Goal: Check status: Check status

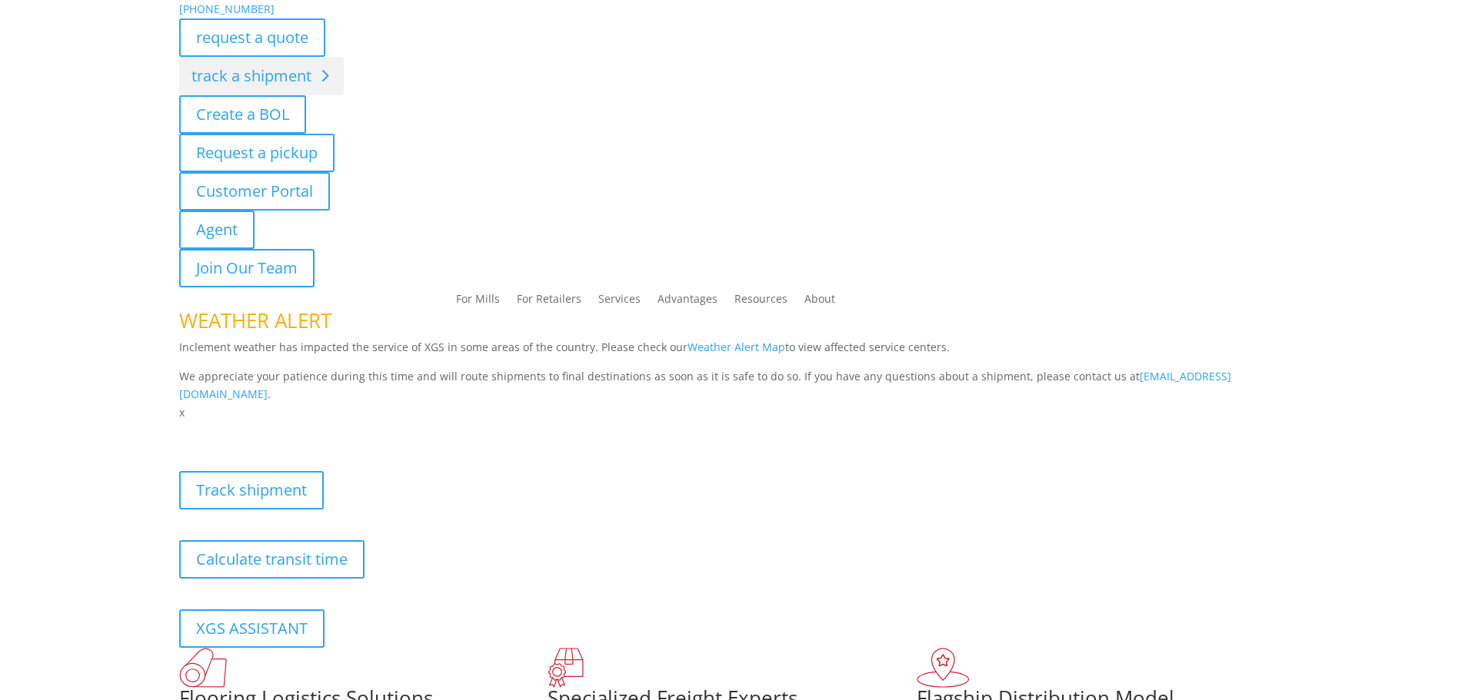
click at [281, 80] on link "track a shipment" at bounding box center [261, 76] width 165 height 38
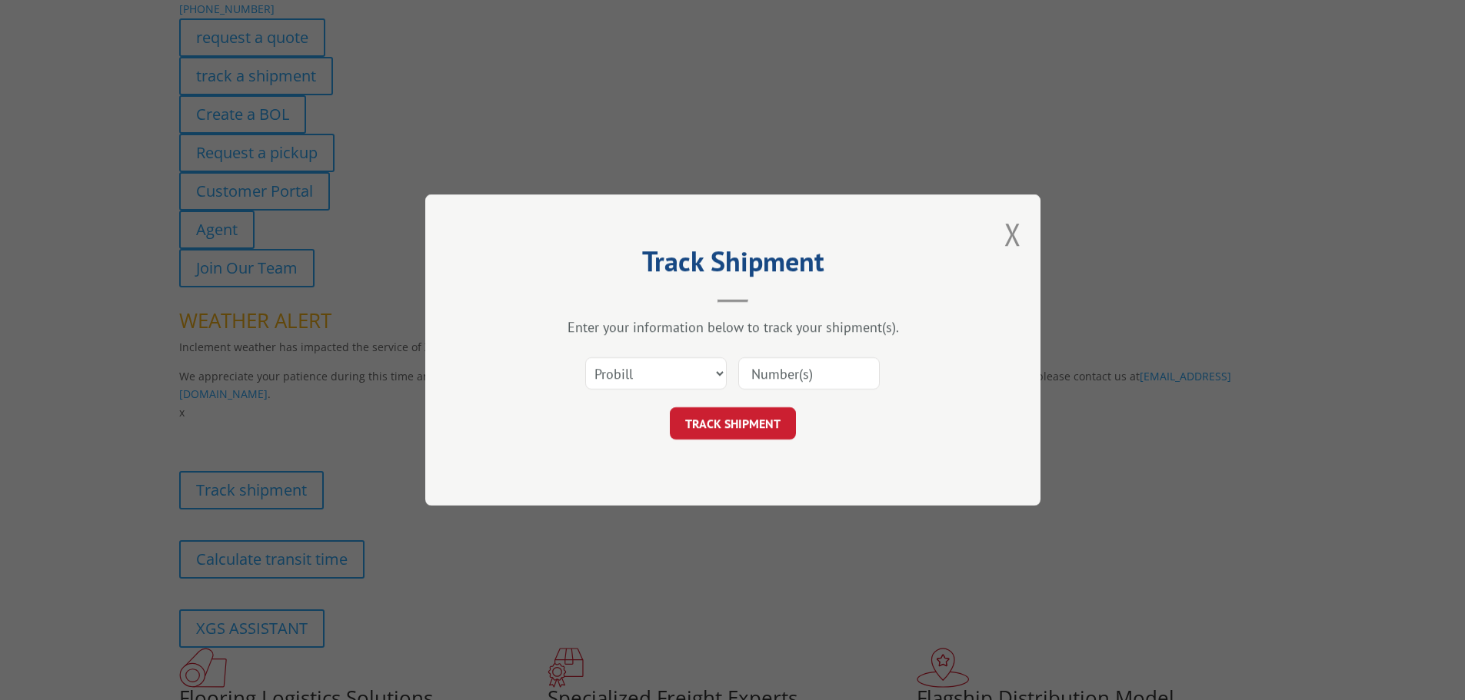
click at [780, 377] on input at bounding box center [808, 373] width 141 height 32
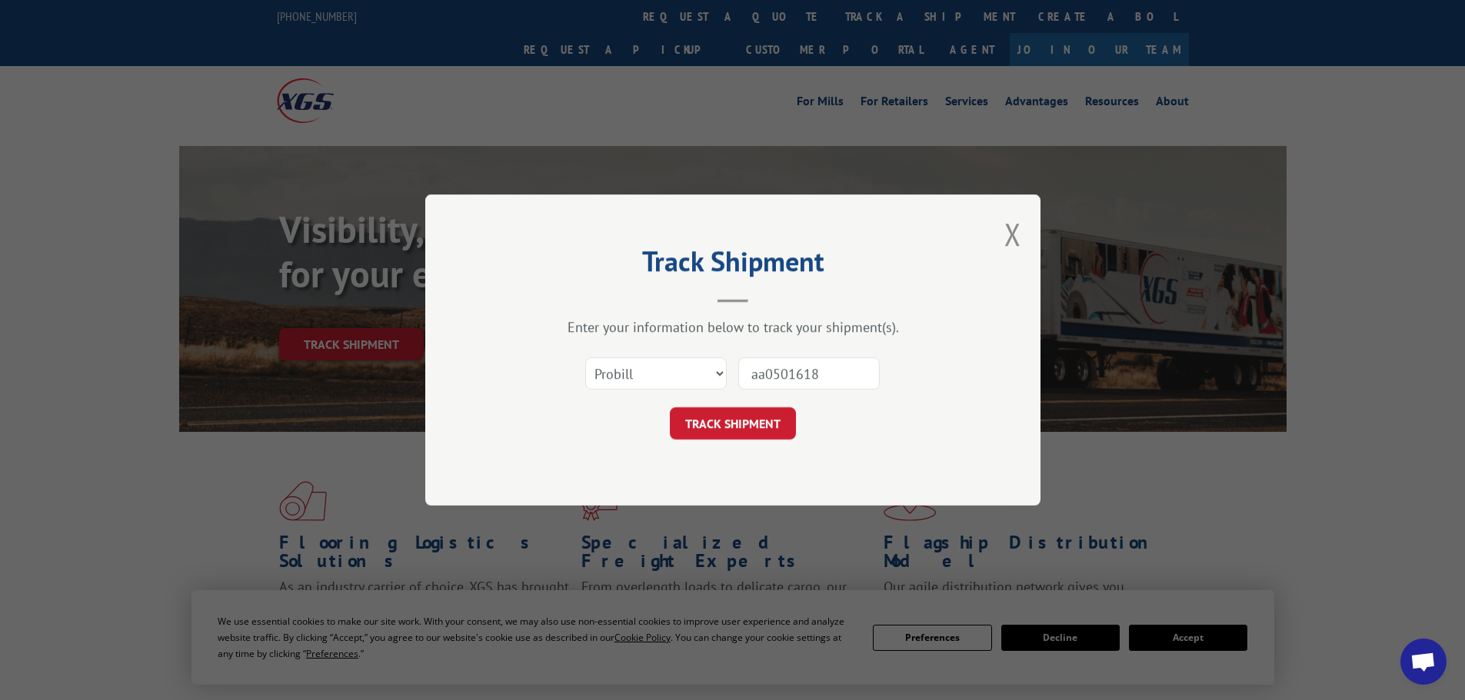
type input "aa05016183"
click button "TRACK SHIPMENT" at bounding box center [733, 423] width 126 height 32
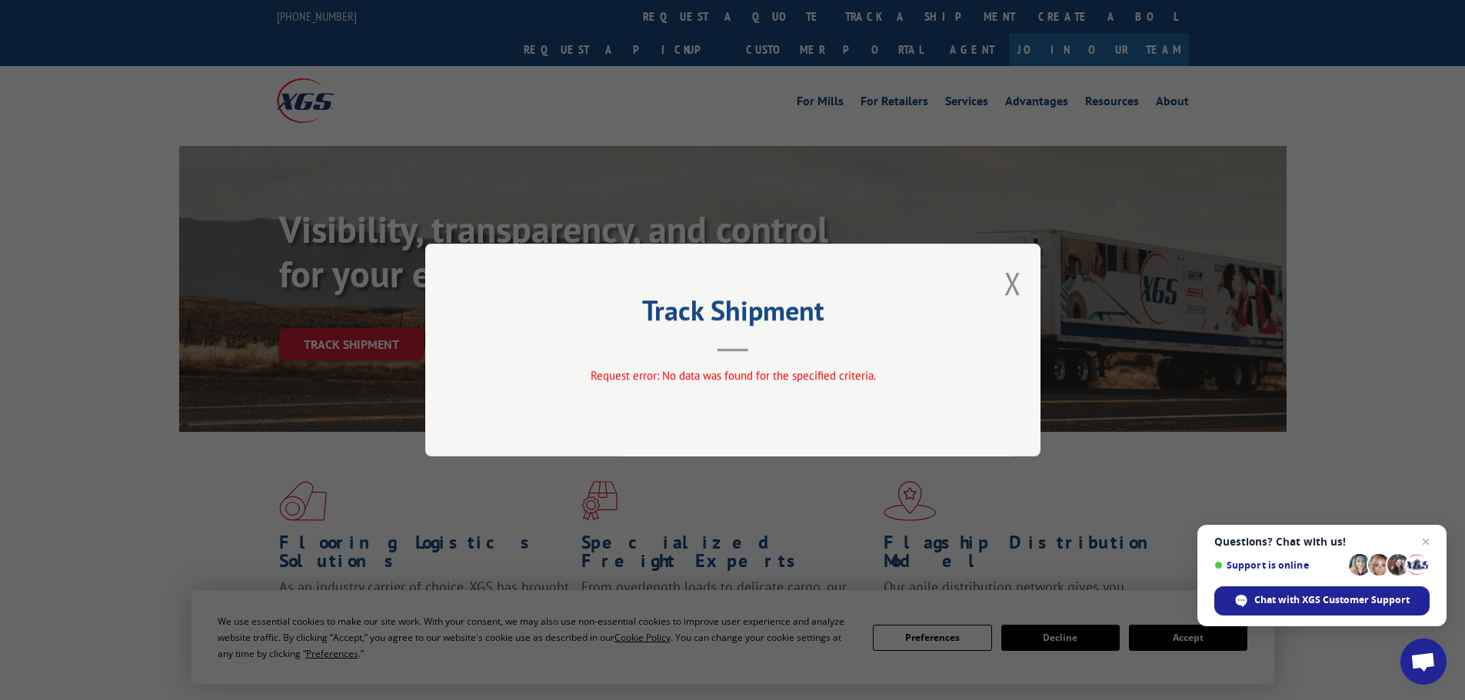
click at [1016, 285] on button "Close modal" at bounding box center [1012, 283] width 17 height 41
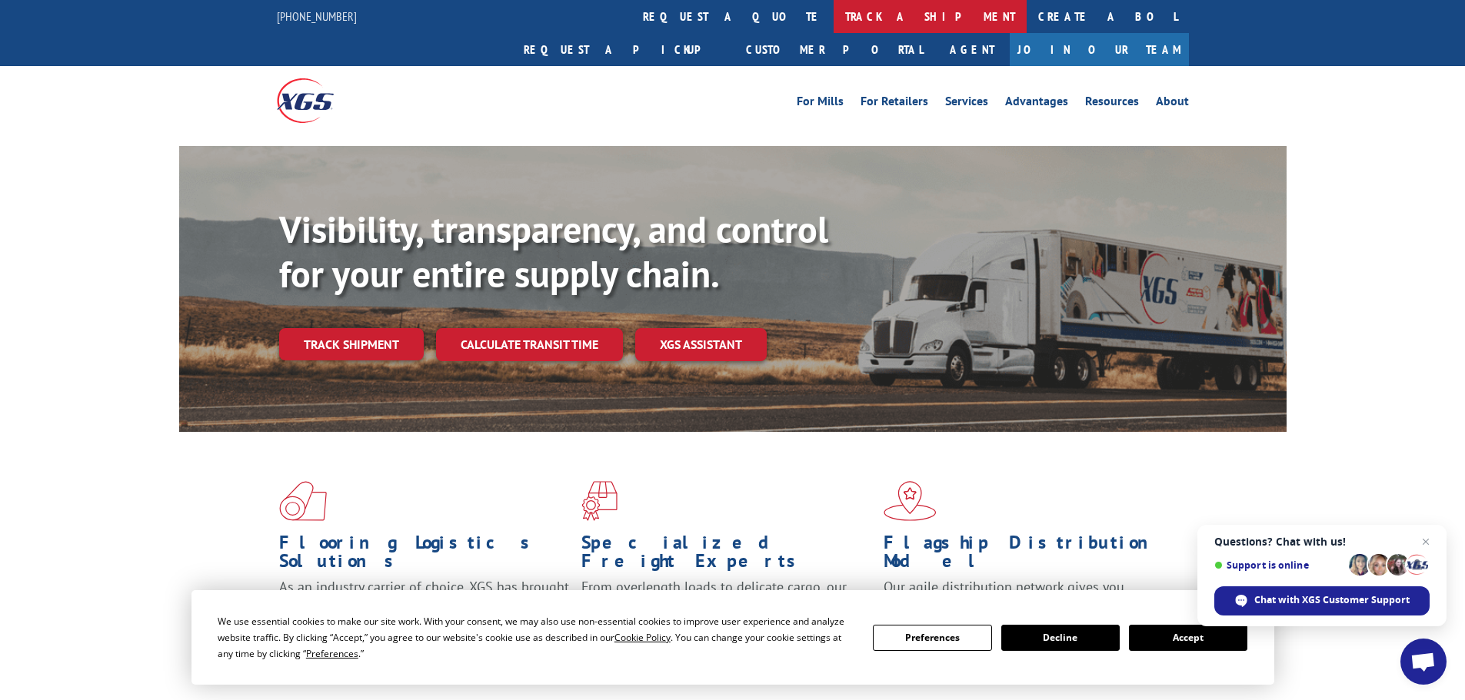
click at [833, 12] on link "track a shipment" at bounding box center [929, 16] width 193 height 33
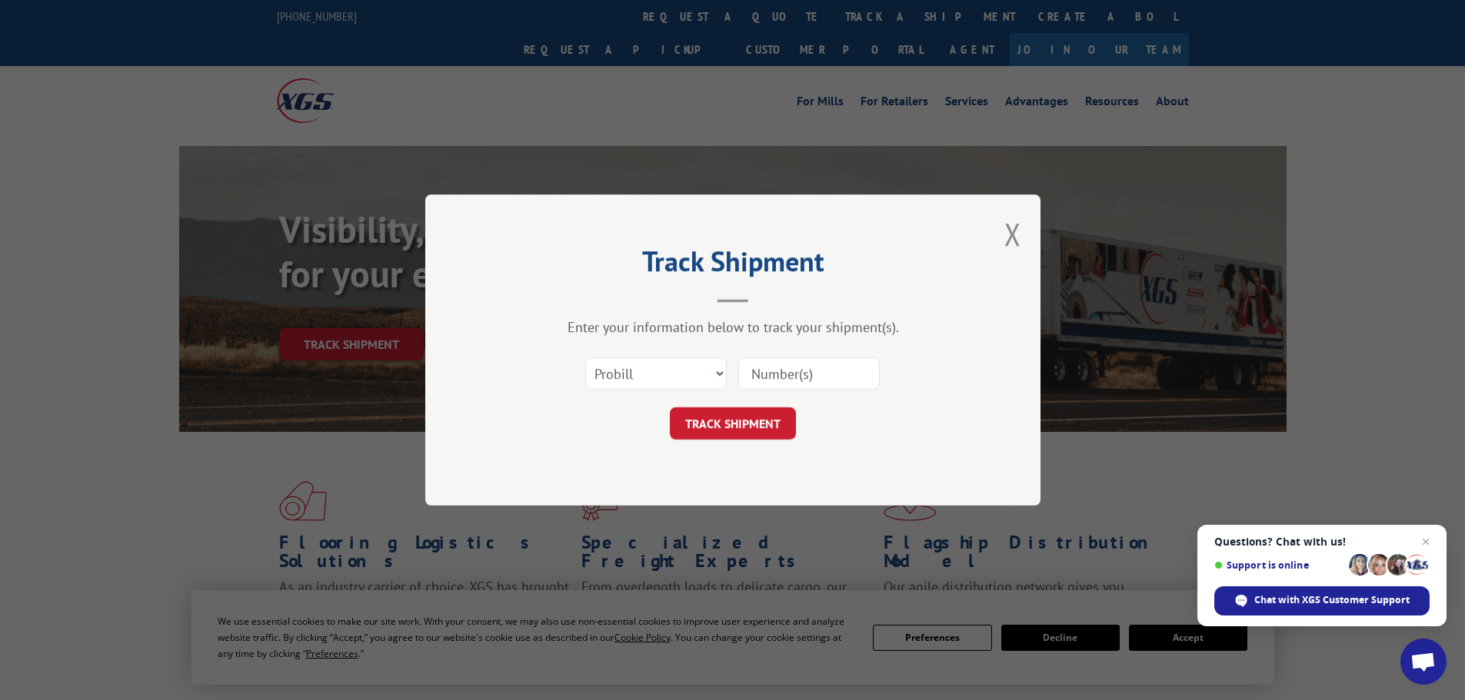
click at [770, 371] on input at bounding box center [808, 373] width 141 height 32
type input "05016183"
click at [670, 407] on button "TRACK SHIPMENT" at bounding box center [733, 423] width 126 height 32
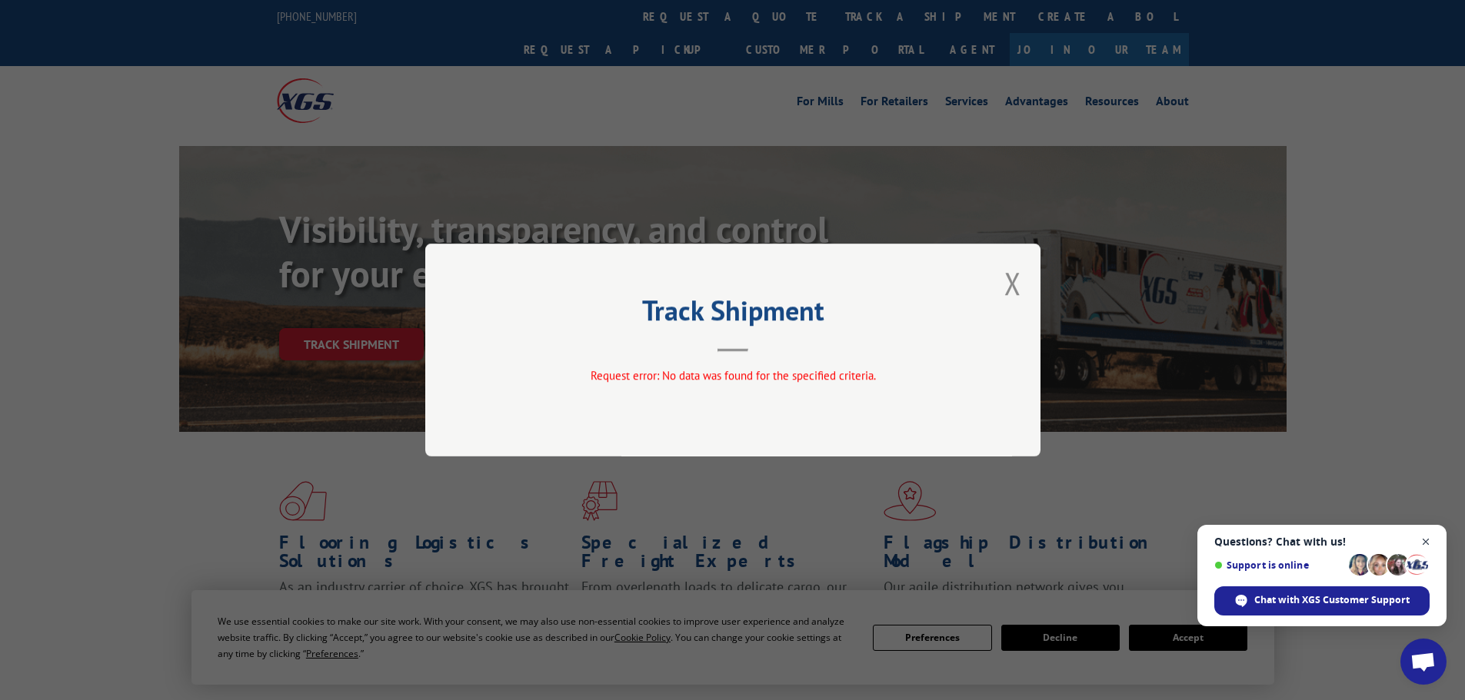
click at [1428, 541] on span "Close chat" at bounding box center [1425, 542] width 19 height 19
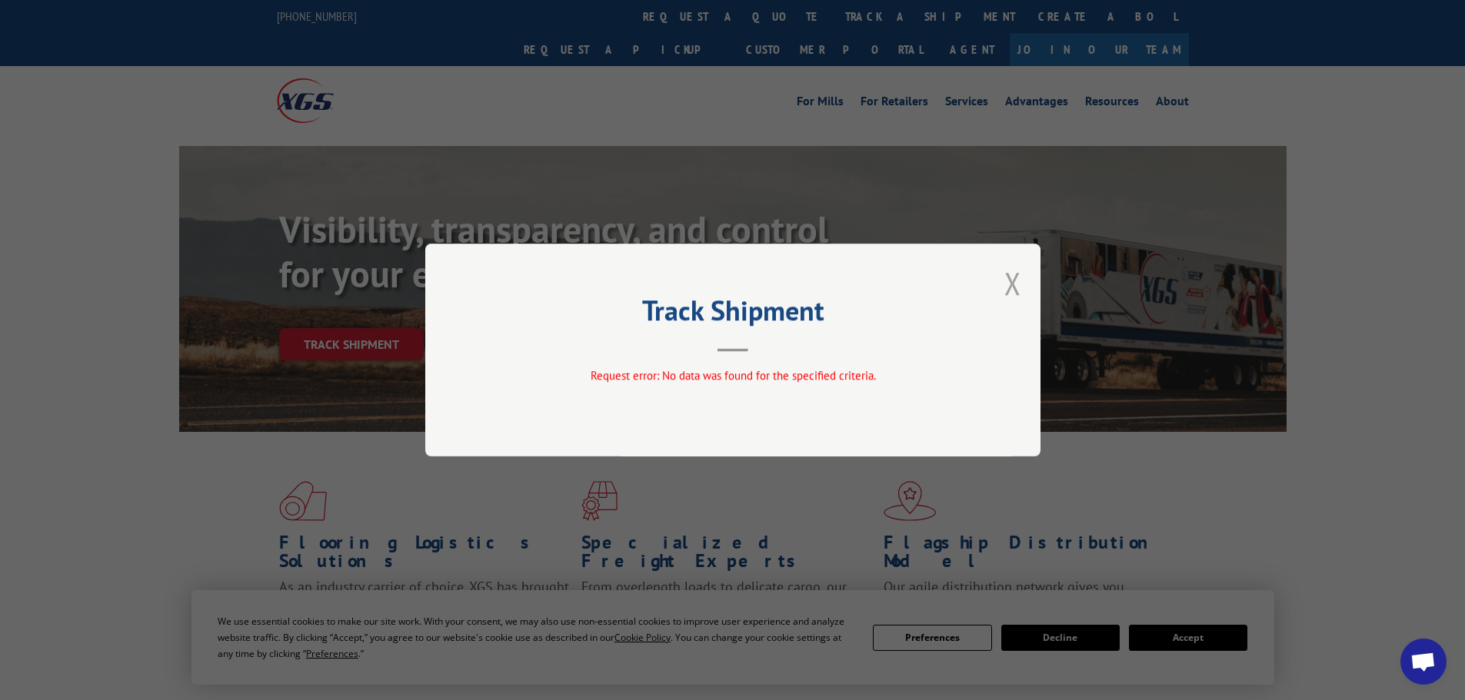
click at [1012, 280] on button "Close modal" at bounding box center [1012, 283] width 17 height 41
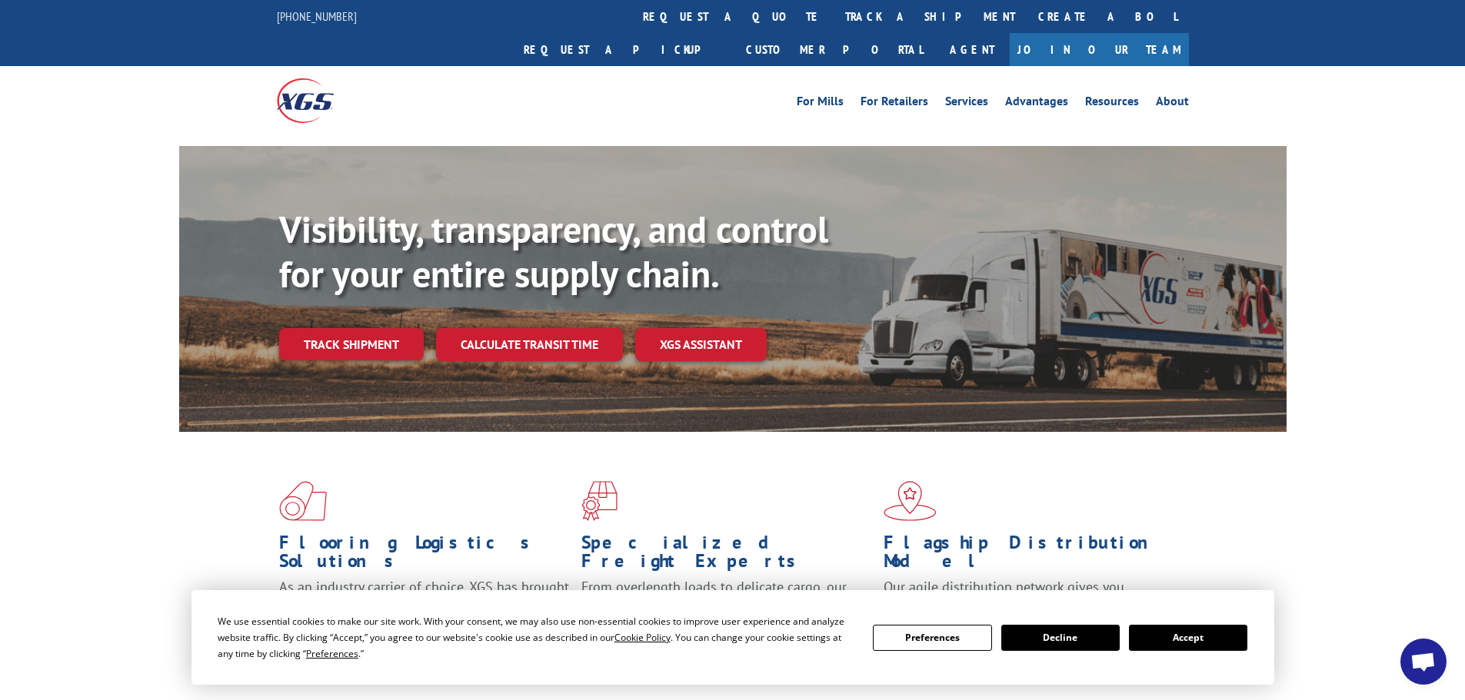
drag, startPoint x: 1178, startPoint y: 641, endPoint x: 1167, endPoint y: 627, distance: 17.5
click at [1175, 639] on button "Accept" at bounding box center [1188, 638] width 118 height 26
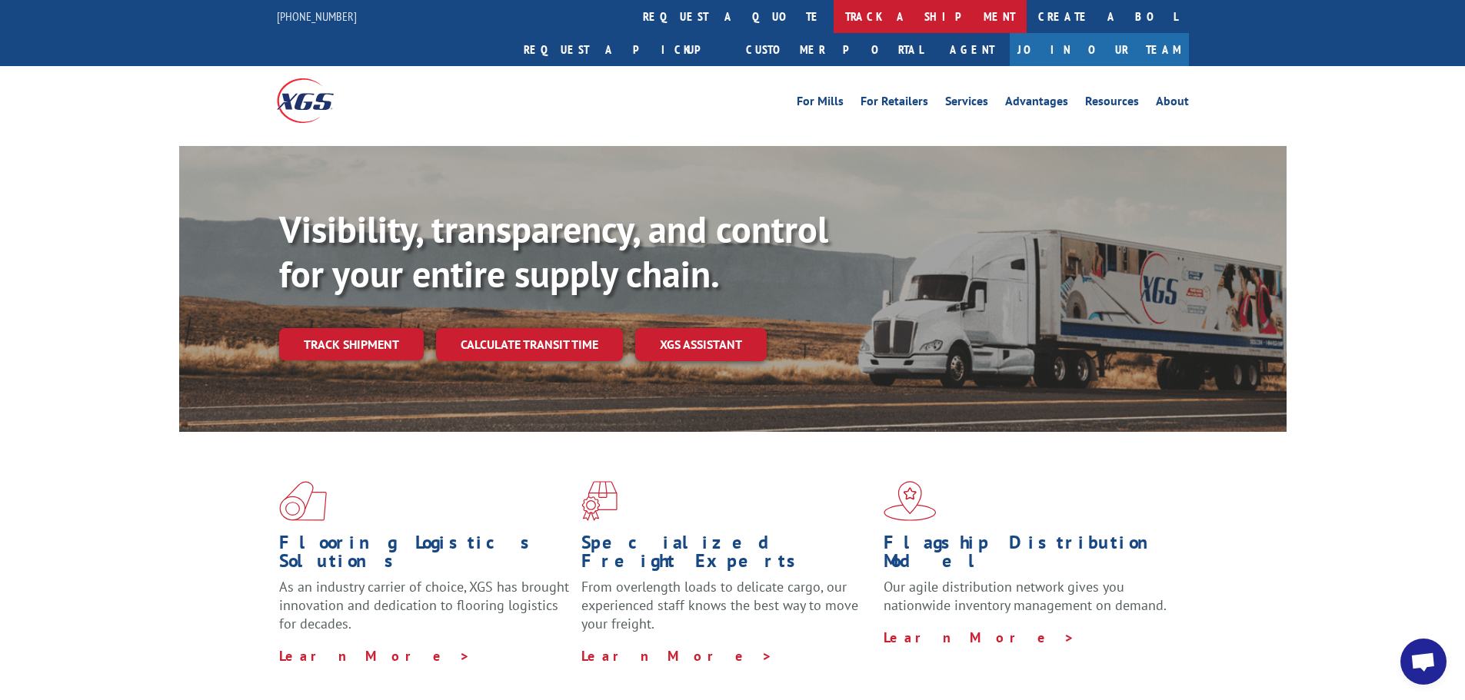
click at [833, 18] on link "track a shipment" at bounding box center [929, 16] width 193 height 33
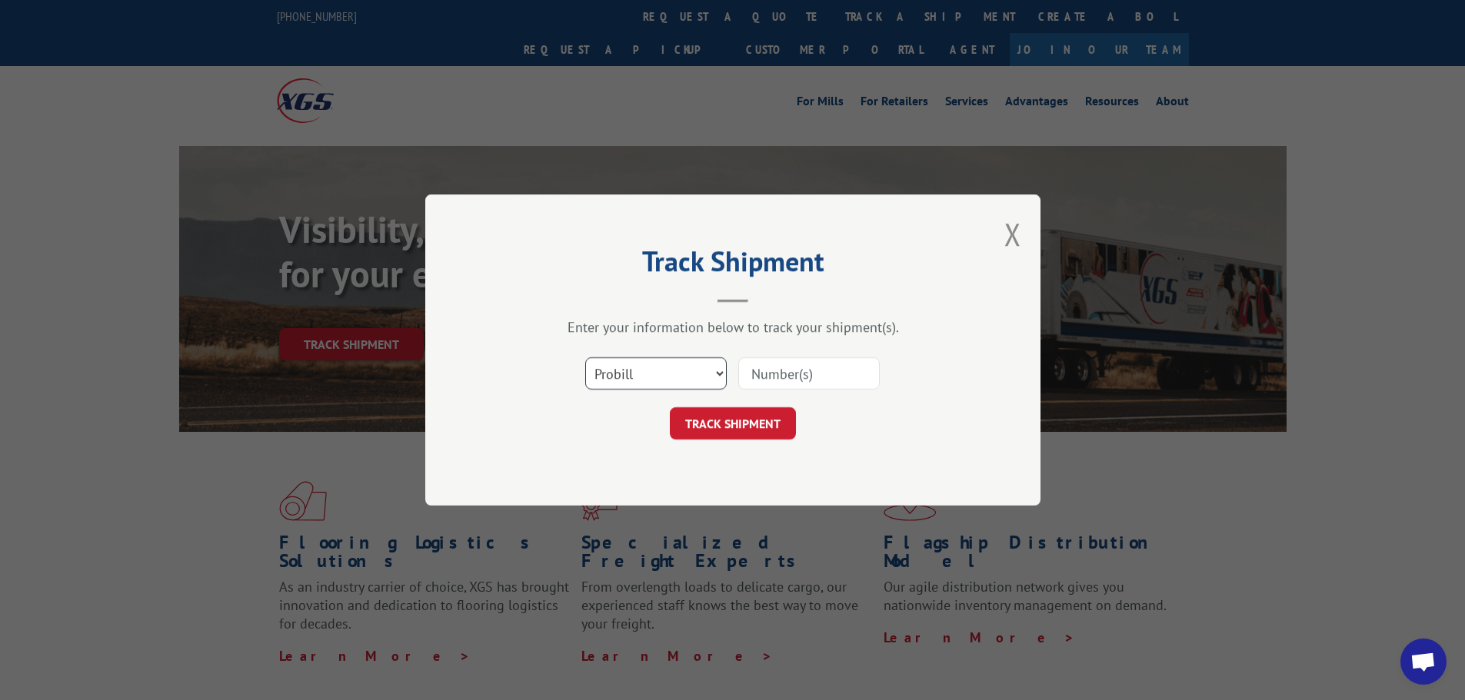
click at [666, 378] on select "Select category... Probill BOL PO" at bounding box center [655, 373] width 141 height 32
click at [585, 357] on select "Select category... Probill BOL PO" at bounding box center [655, 373] width 141 height 32
click at [630, 377] on select "Select category... Probill BOL PO" at bounding box center [655, 373] width 141 height 32
select select "po"
click at [585, 357] on select "Select category... Probill BOL PO" at bounding box center [655, 373] width 141 height 32
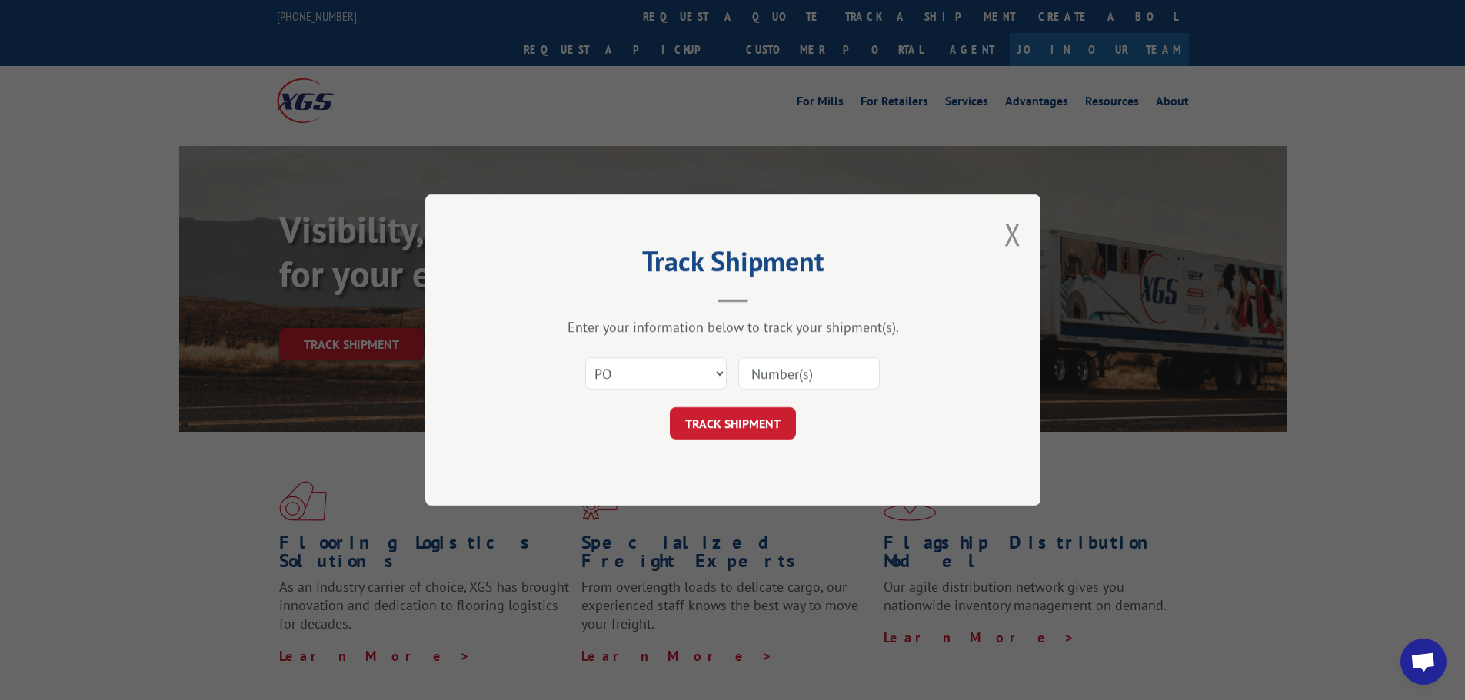
paste input "32529834"
type input "32529834"
click at [731, 411] on button "TRACK SHIPMENT" at bounding box center [733, 423] width 126 height 32
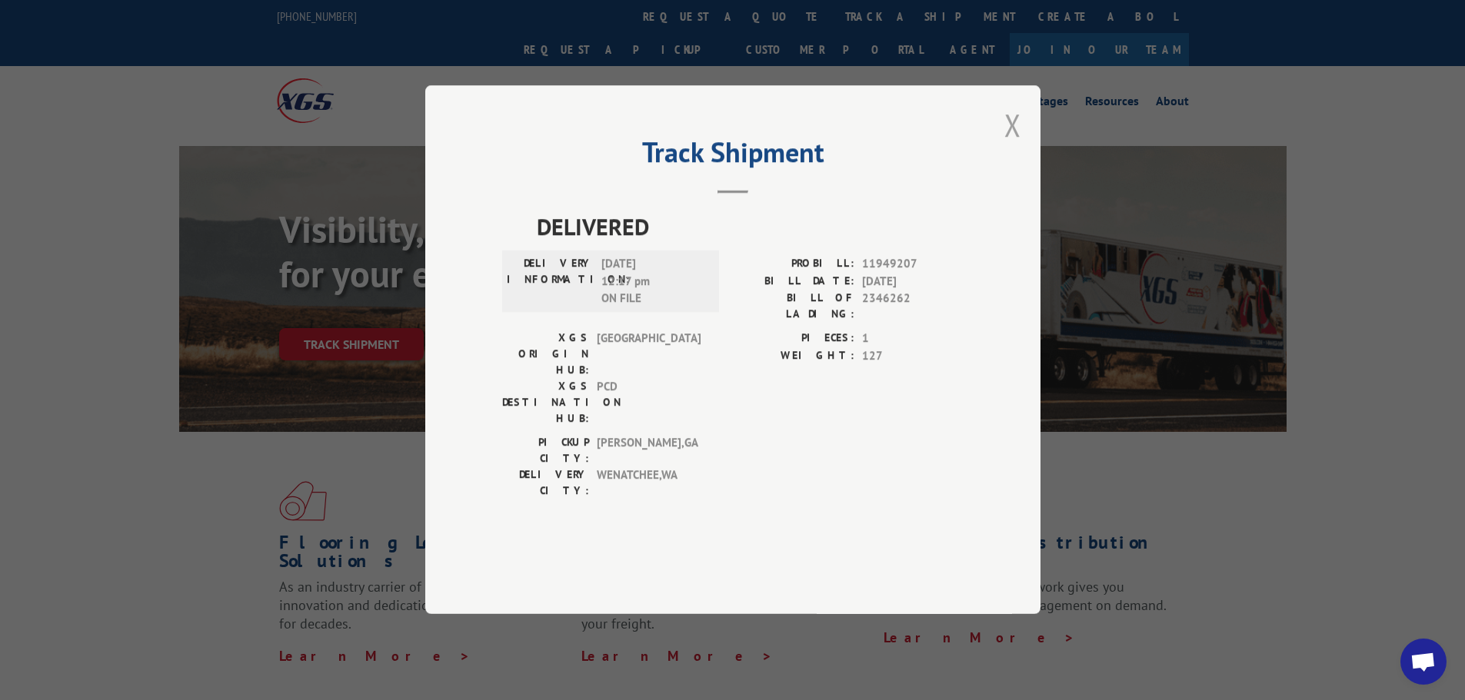
click at [1012, 145] on button "Close modal" at bounding box center [1012, 125] width 17 height 41
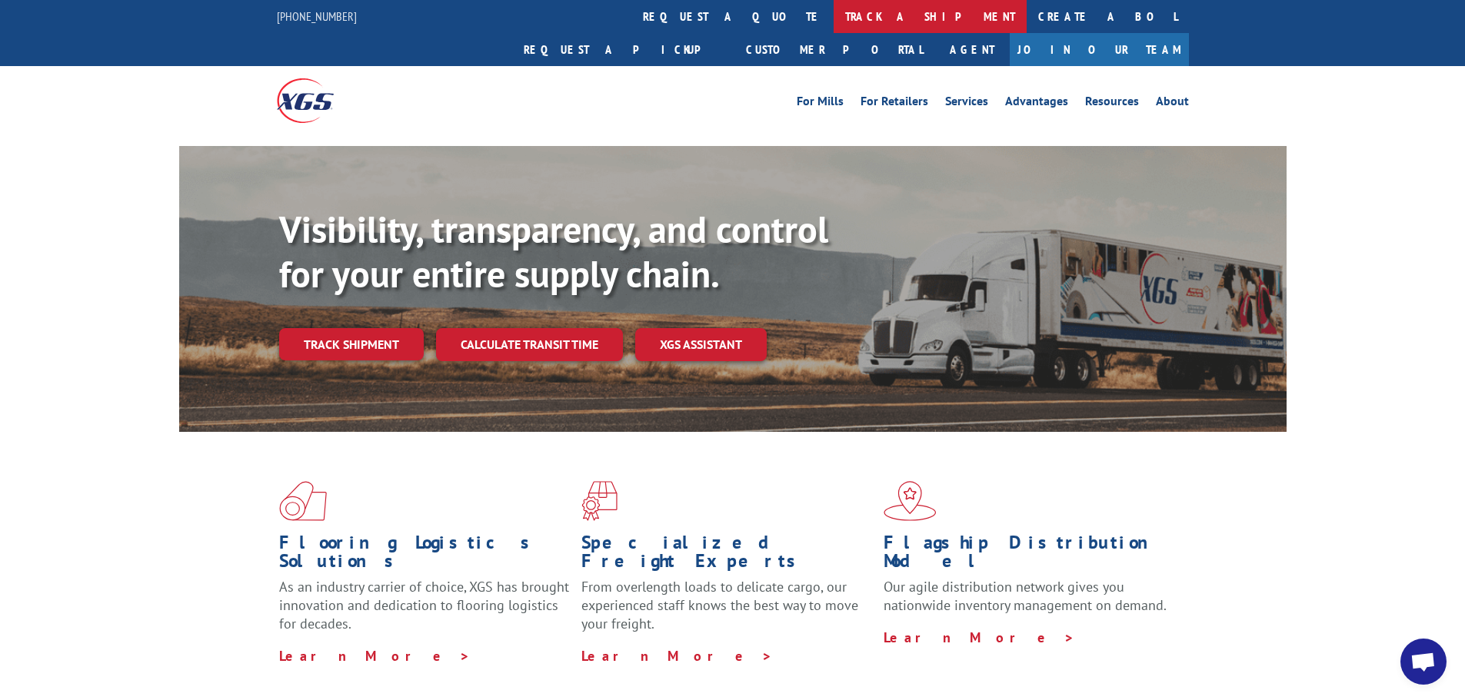
click at [833, 24] on link "track a shipment" at bounding box center [929, 16] width 193 height 33
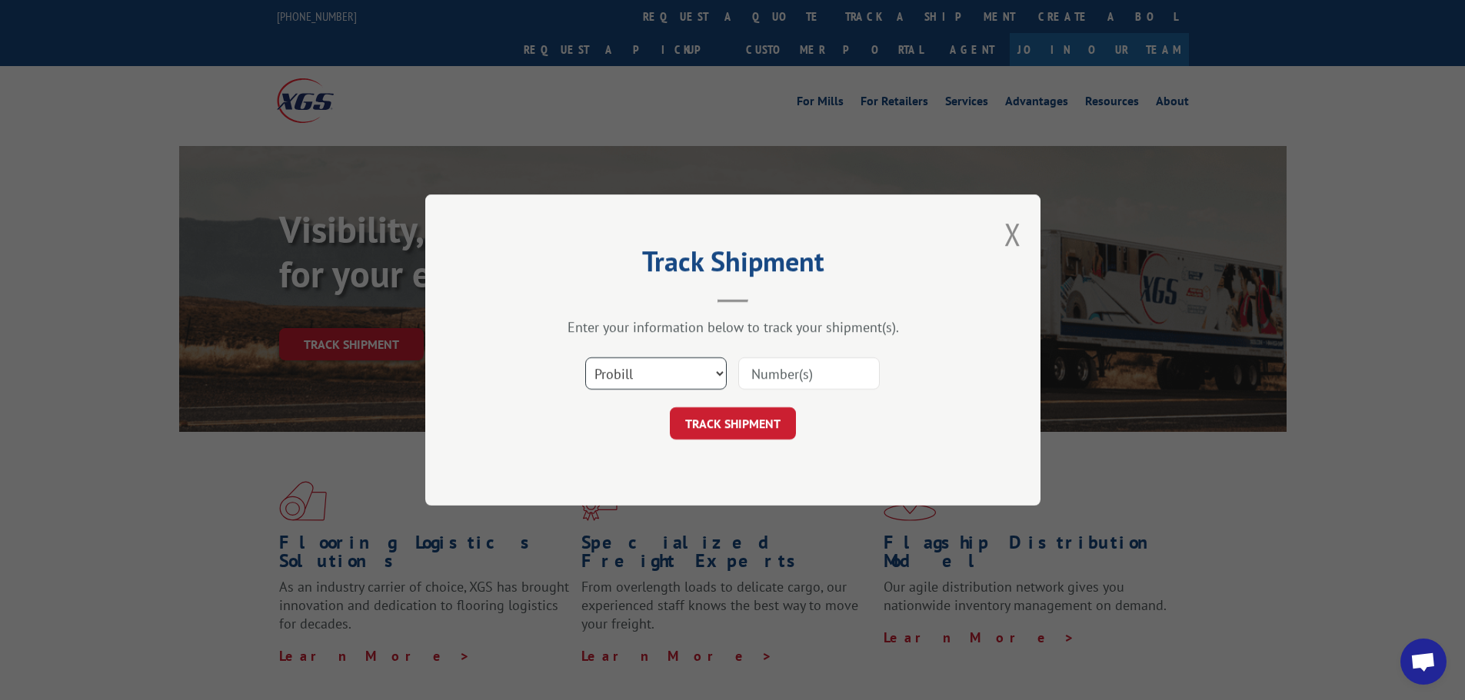
click at [681, 383] on select "Select category... Probill BOL PO" at bounding box center [655, 373] width 141 height 32
select select "bol"
click at [585, 357] on select "Select category... Probill BOL PO" at bounding box center [655, 373] width 141 height 32
click at [782, 363] on input at bounding box center [808, 373] width 141 height 32
type input "aa05016183"
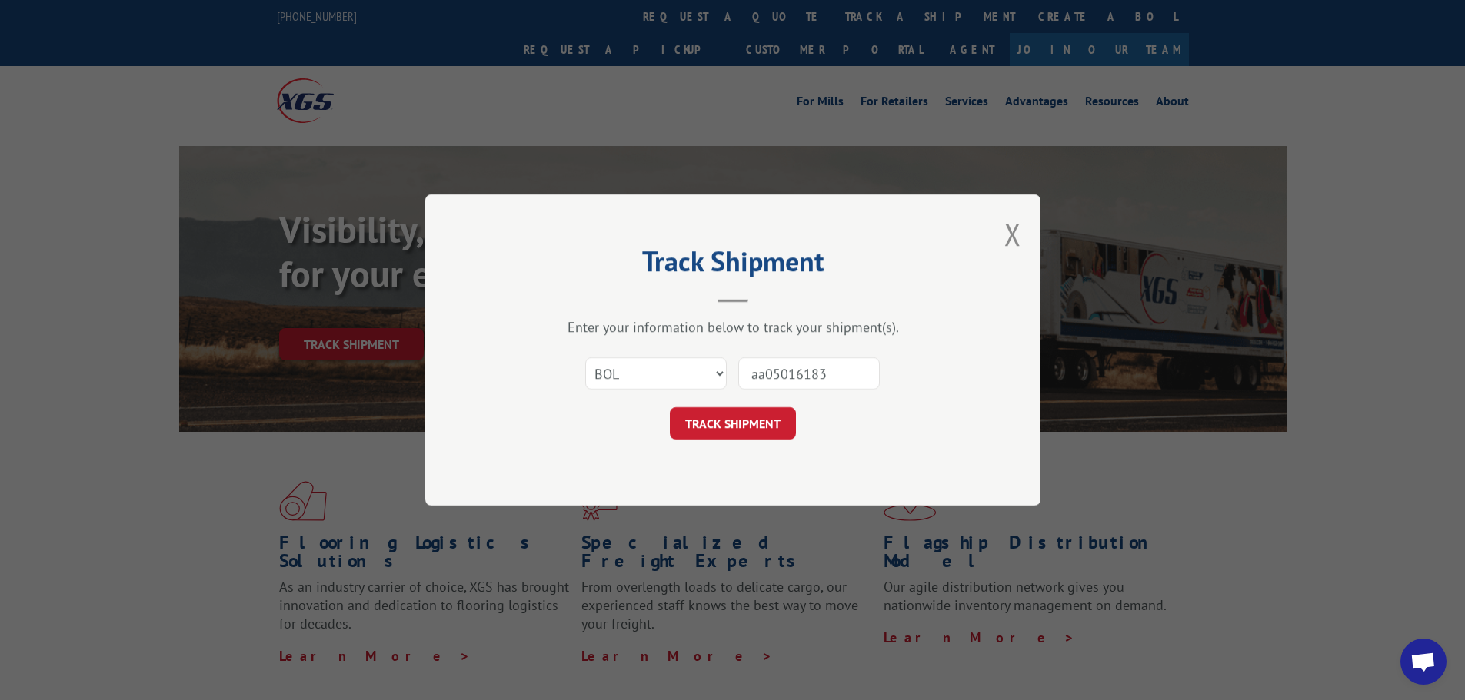
click at [670, 407] on button "TRACK SHIPMENT" at bounding box center [733, 423] width 126 height 32
